Goal: Find specific page/section: Find specific page/section

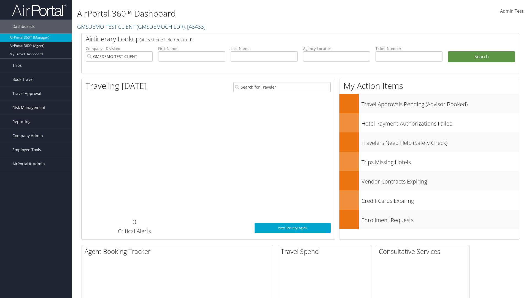
click at [36, 136] on span "Company Admin" at bounding box center [27, 136] width 31 height 14
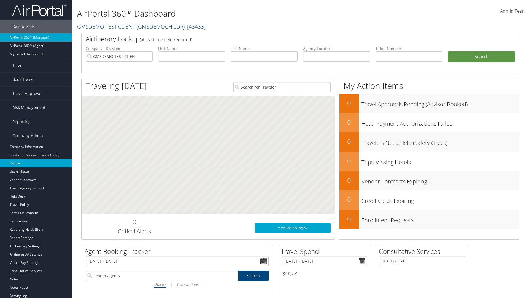
click at [36, 163] on link "People" at bounding box center [36, 163] width 72 height 8
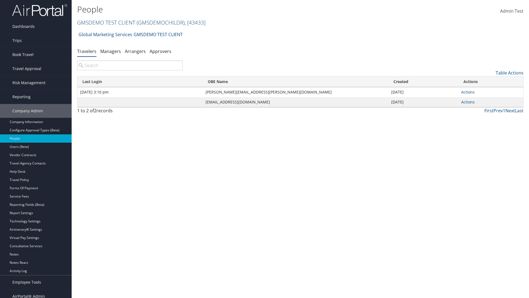
click at [106, 22] on link "GMSDEMO TEST CLIENT ( GMSDEMOCHILDR ) , [ 43433 ]" at bounding box center [141, 22] width 128 height 7
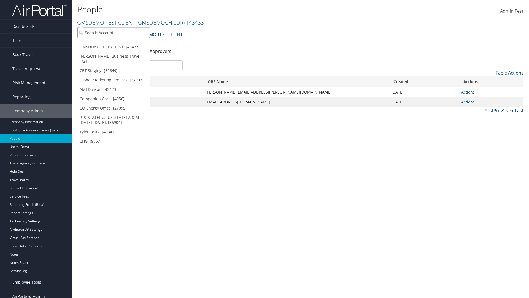
click at [114, 33] on input "search" at bounding box center [113, 33] width 72 height 10
type input "Global Marketing Services"
click at [119, 43] on div "Global Marketing Services (301946), [37903]" at bounding box center [118, 42] width 89 height 5
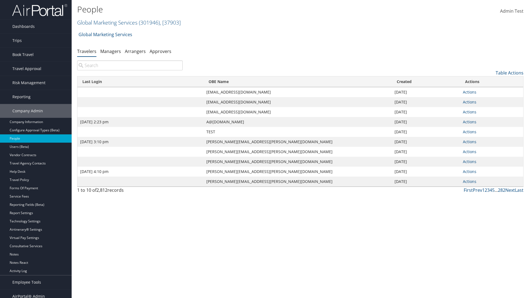
click at [130, 65] on input "search" at bounding box center [130, 65] width 106 height 10
type input "Sep 17, 2020 2:23 pm"
